Goal: Check status: Check status

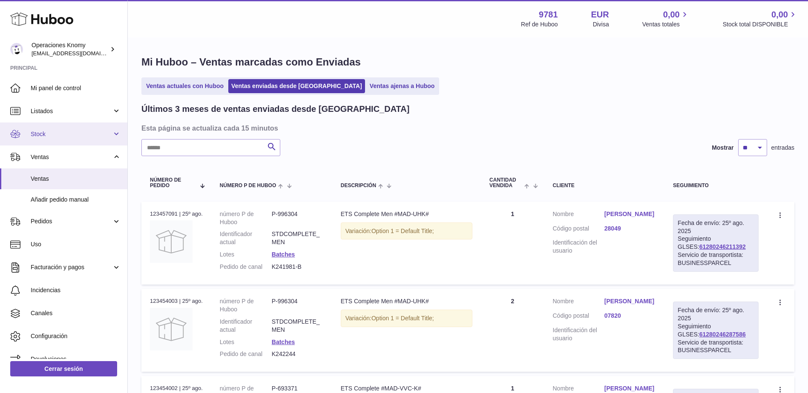
click at [57, 136] on span "Stock" at bounding box center [71, 134] width 81 height 8
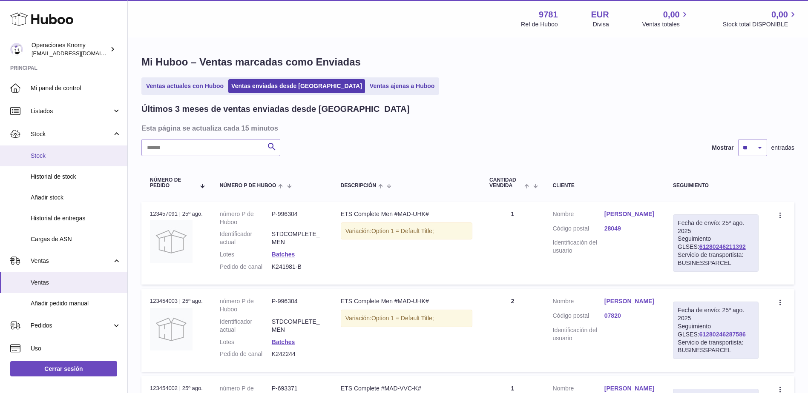
click at [39, 159] on span "Stock" at bounding box center [76, 156] width 90 height 8
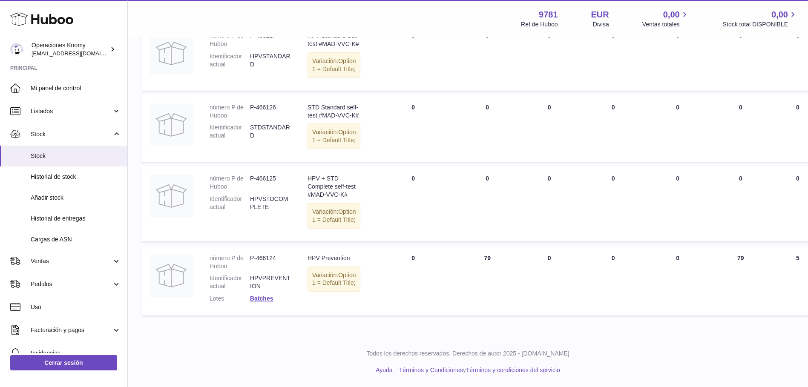
scroll to position [544, 0]
click at [59, 178] on span "Historial de stock" at bounding box center [76, 177] width 90 height 8
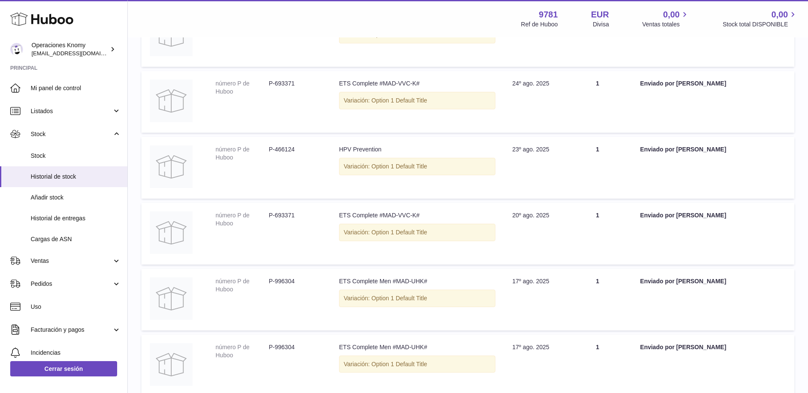
scroll to position [170, 0]
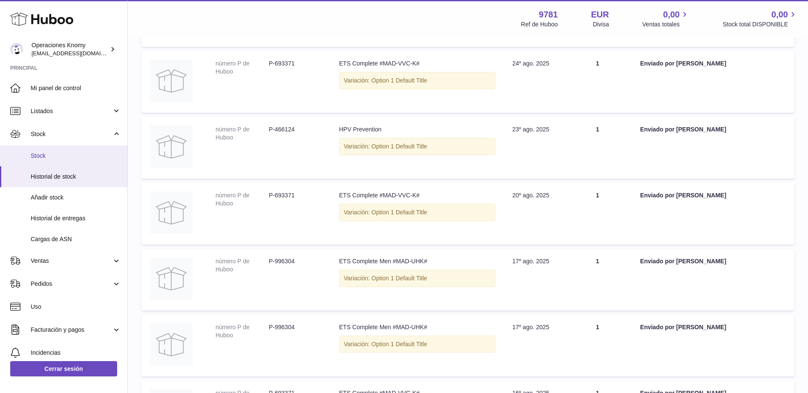
click at [52, 156] on span "Stock" at bounding box center [76, 156] width 90 height 8
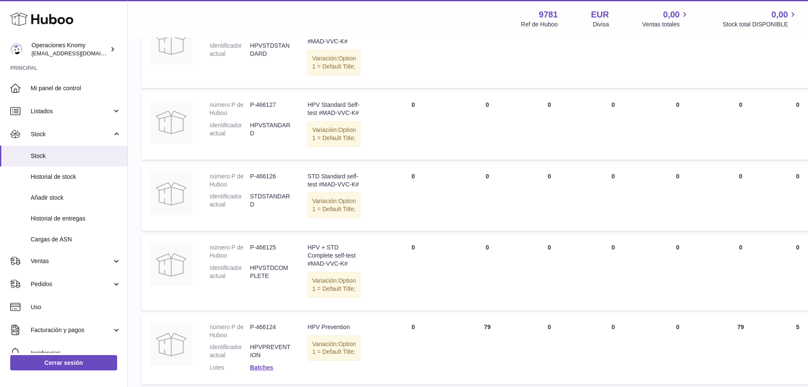
scroll to position [331, 0]
